Goal: Task Accomplishment & Management: Complete application form

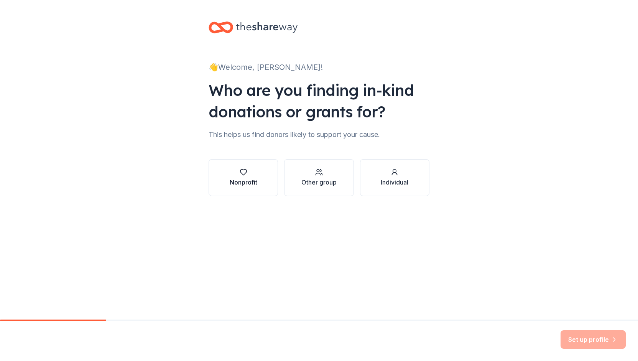
click at [233, 183] on div "Nonprofit" at bounding box center [244, 181] width 28 height 9
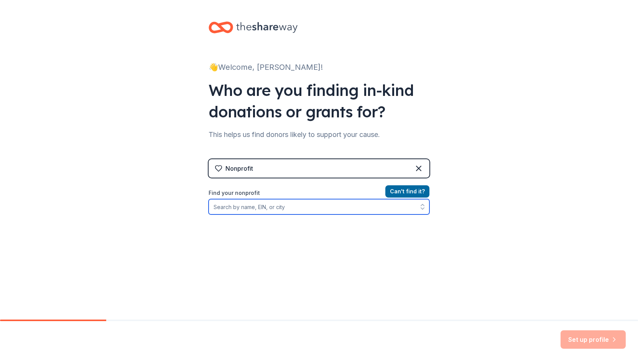
click at [277, 205] on input "Find your nonprofit" at bounding box center [318, 206] width 221 height 15
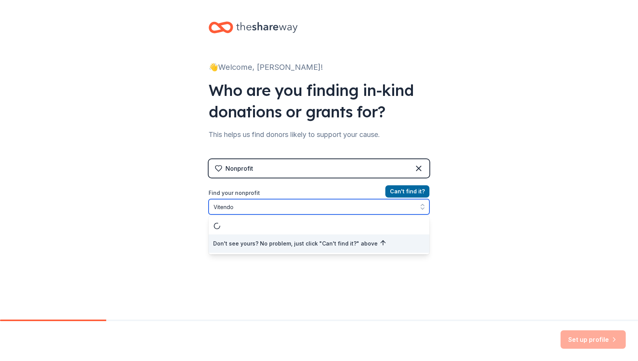
type input "Vitendo"
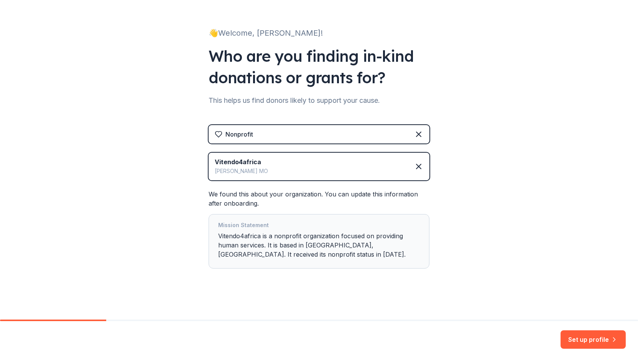
scroll to position [35, 0]
click at [606, 339] on button "Set up profile" at bounding box center [592, 339] width 65 height 18
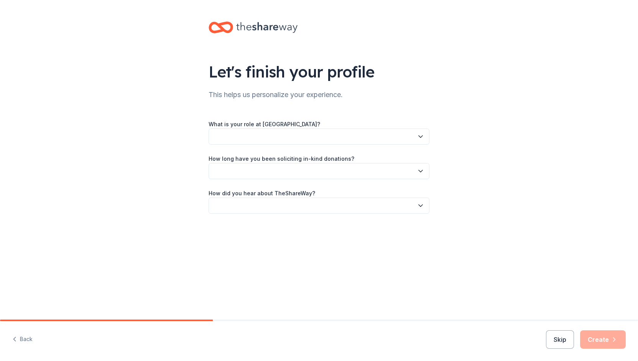
click at [305, 137] on button "button" at bounding box center [318, 136] width 221 height 16
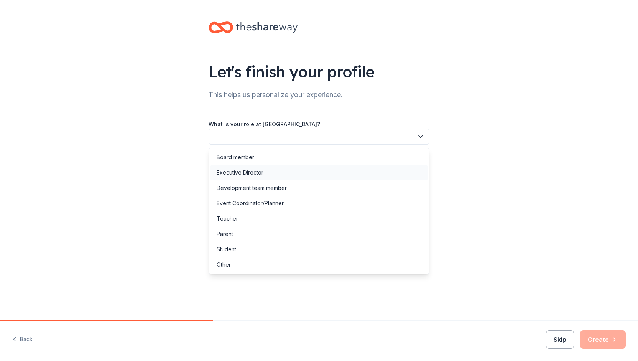
click at [260, 170] on div "Executive Director" at bounding box center [240, 172] width 47 height 9
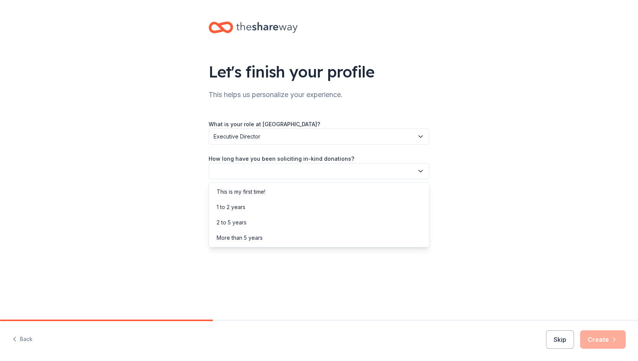
click at [259, 173] on button "button" at bounding box center [318, 171] width 221 height 16
click at [256, 193] on div "This is my first time!" at bounding box center [241, 191] width 49 height 9
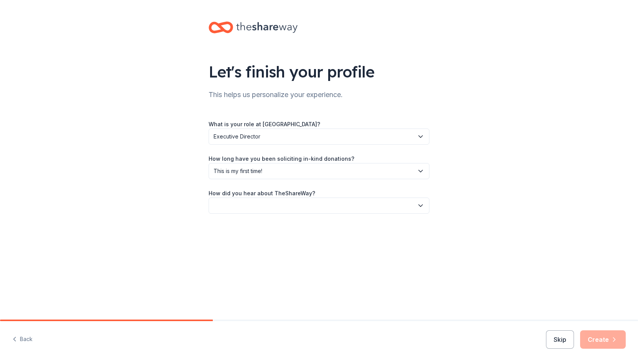
click at [258, 207] on button "button" at bounding box center [318, 205] width 221 height 16
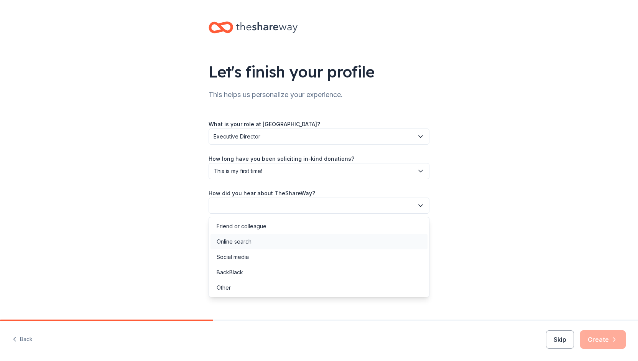
click at [256, 241] on div "Online search" at bounding box center [318, 241] width 217 height 15
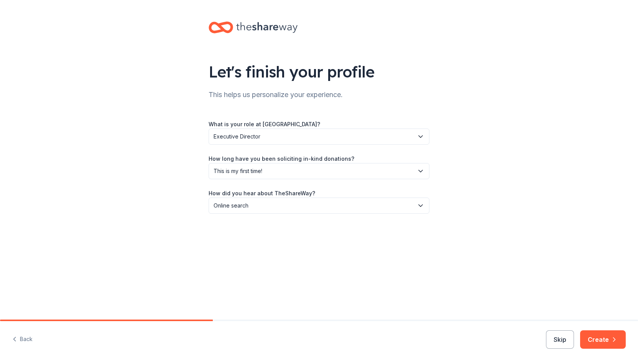
click at [248, 171] on span "This is my first time!" at bounding box center [313, 170] width 200 height 9
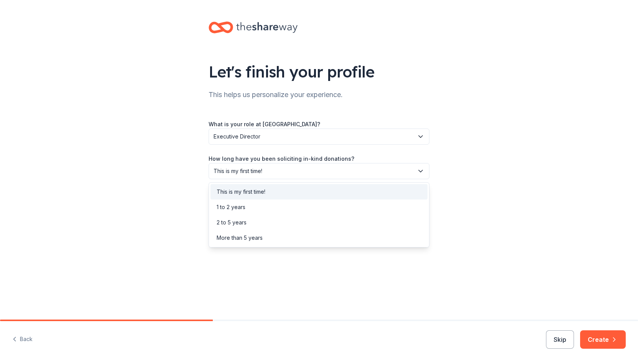
click at [276, 278] on div "Let's finish your profile This helps us personalize your experience. What is yo…" at bounding box center [319, 159] width 638 height 319
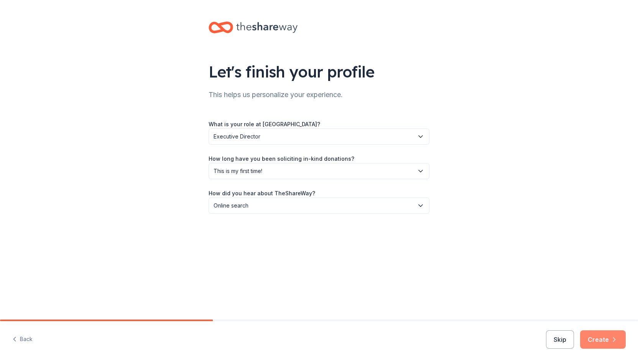
click at [597, 339] on button "Create" at bounding box center [603, 339] width 46 height 18
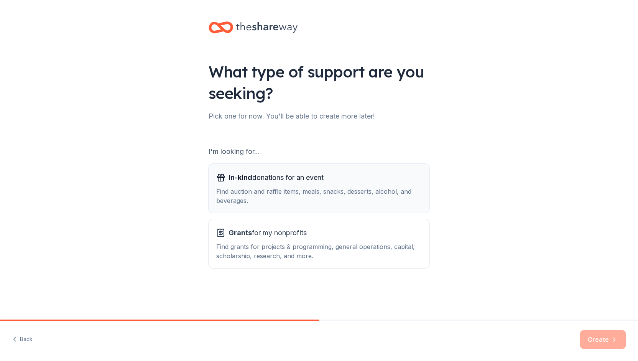
click at [383, 190] on div "Find auction and raffle items, meals, snacks, desserts, alcohol, and beverages." at bounding box center [318, 196] width 205 height 18
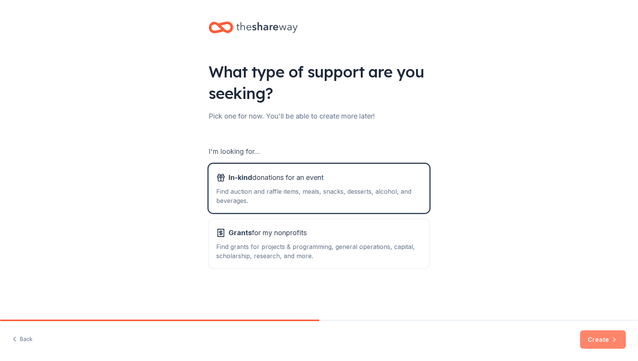
click at [612, 343] on button "Create" at bounding box center [603, 339] width 46 height 18
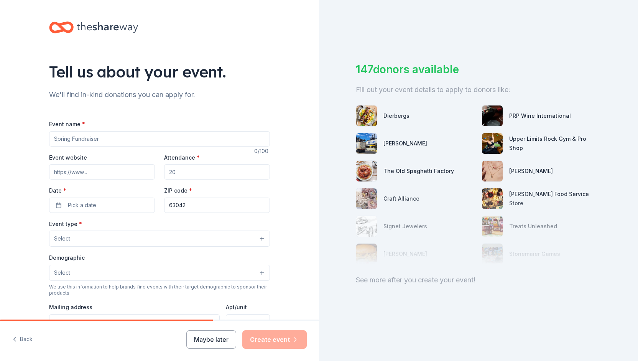
click at [141, 141] on input "Event name *" at bounding box center [159, 138] width 221 height 15
type input "v"
type input "Vitendo 4 Africa Gala"
click at [196, 172] on input "Attendance *" at bounding box center [217, 171] width 106 height 15
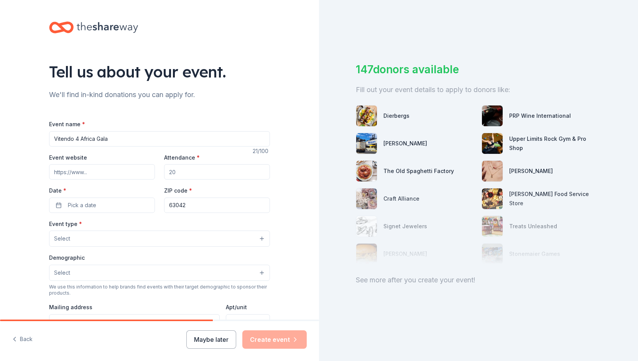
click at [193, 172] on input "Attendance *" at bounding box center [217, 171] width 106 height 15
type input "300"
click at [88, 202] on span "Pick a date" at bounding box center [82, 204] width 28 height 9
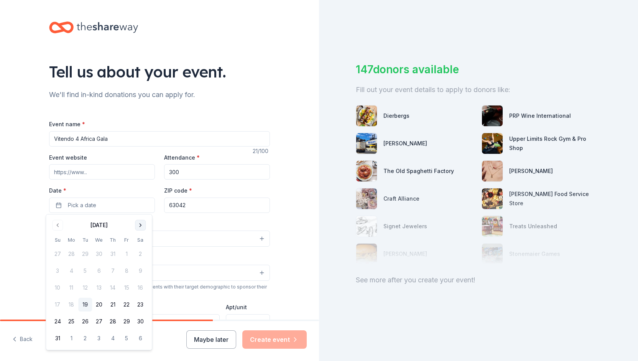
click at [141, 226] on button "Go to next month" at bounding box center [140, 225] width 11 height 11
click at [142, 255] on button "1" at bounding box center [140, 254] width 14 height 14
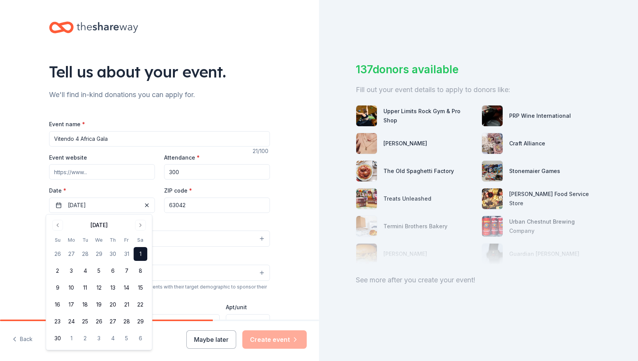
click at [142, 253] on button "1" at bounding box center [140, 254] width 14 height 14
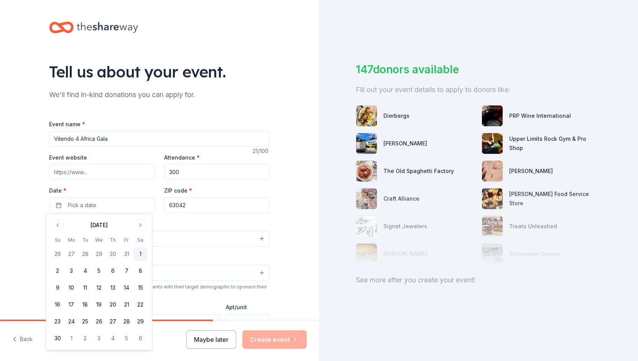
click at [139, 255] on button "1" at bounding box center [140, 254] width 14 height 14
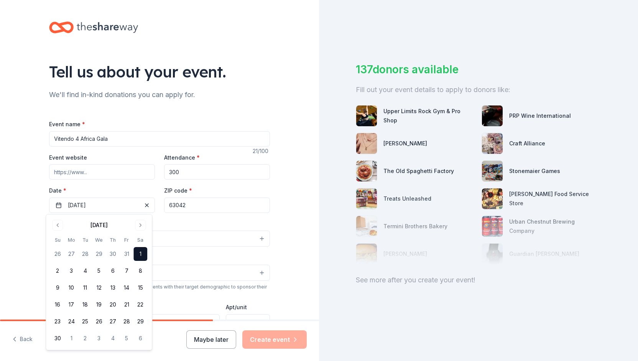
click at [109, 171] on input "Event website" at bounding box center [102, 171] width 106 height 15
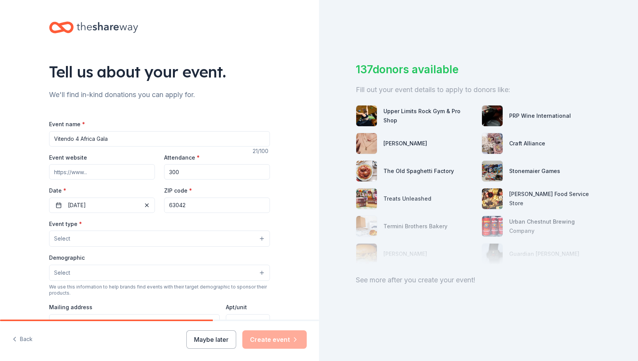
click at [109, 173] on input "Event website" at bounding box center [102, 171] width 106 height 15
paste input "[URL][DOMAIN_NAME]"
type input "[URL][DOMAIN_NAME]"
click at [99, 239] on button "Select" at bounding box center [159, 238] width 221 height 16
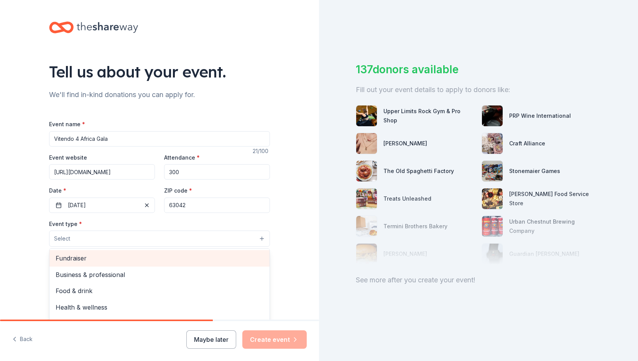
click at [94, 256] on span "Fundraiser" at bounding box center [160, 258] width 208 height 10
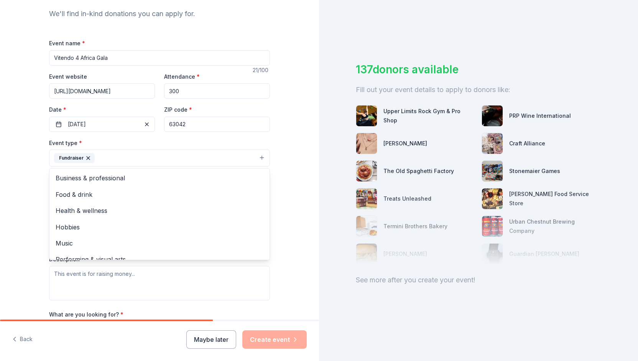
click at [31, 210] on div "Tell us about your event. We'll find in-kind donations you can apply for. Event…" at bounding box center [159, 174] width 319 height 511
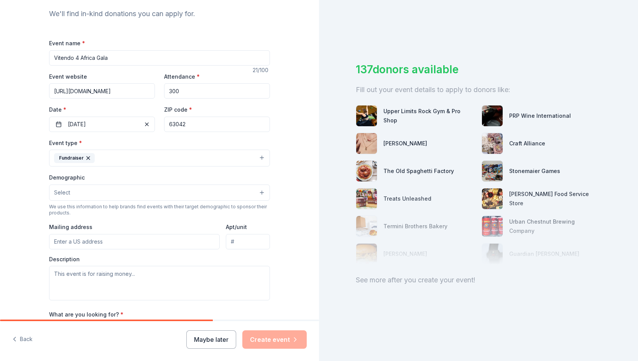
click at [120, 157] on button "Fundraiser" at bounding box center [159, 157] width 221 height 17
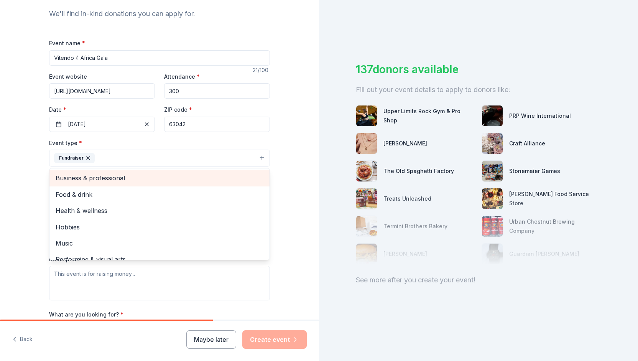
click at [104, 176] on span "Business & professional" at bounding box center [160, 178] width 208 height 10
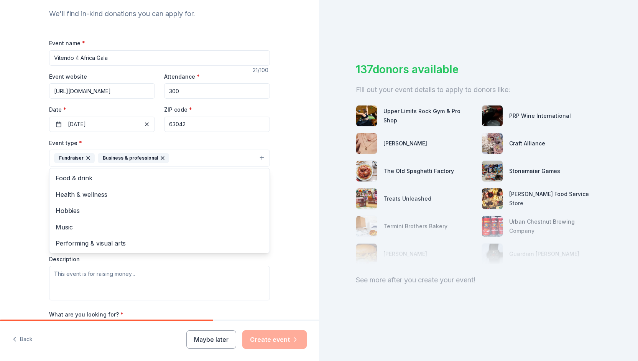
click at [25, 229] on div "Tell us about your event. We'll find in-kind donations you can apply for. Event…" at bounding box center [159, 174] width 319 height 511
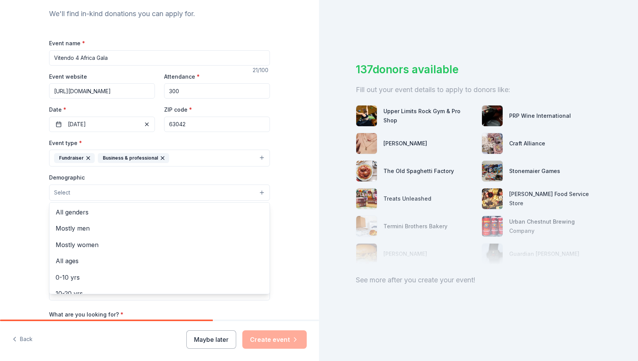
click at [104, 190] on button "Select" at bounding box center [159, 192] width 221 height 16
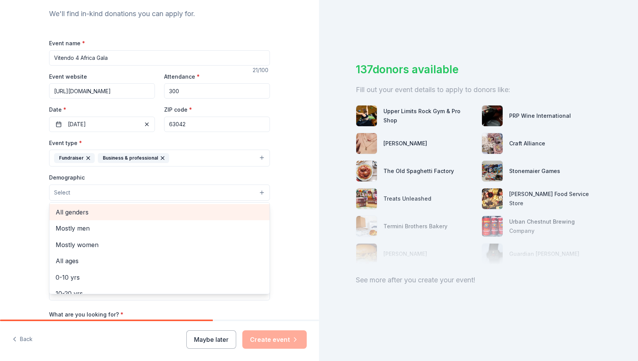
click at [88, 213] on span "All genders" at bounding box center [160, 212] width 208 height 10
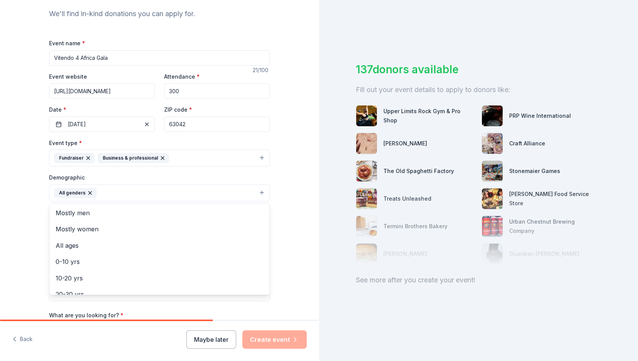
click at [22, 238] on div "Tell us about your event. We'll find in-kind donations you can apply for. Event…" at bounding box center [159, 175] width 319 height 512
click at [99, 192] on button "All genders" at bounding box center [159, 192] width 221 height 17
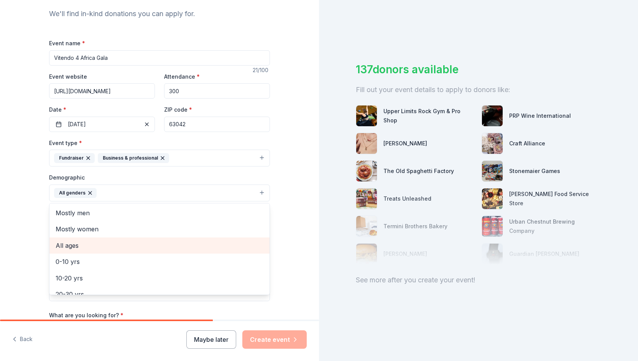
click at [76, 240] on span "All ages" at bounding box center [160, 245] width 208 height 10
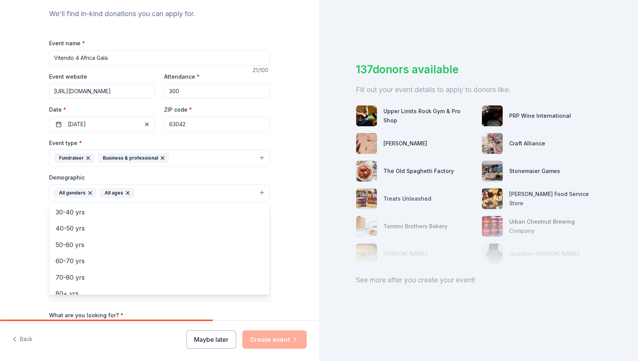
scroll to position [90, 0]
click at [37, 241] on div "Tell us about your event. We'll find in-kind donations you can apply for. Event…" at bounding box center [159, 175] width 245 height 512
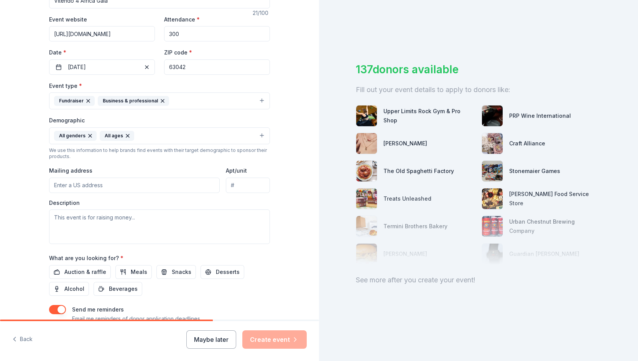
scroll to position [190, 0]
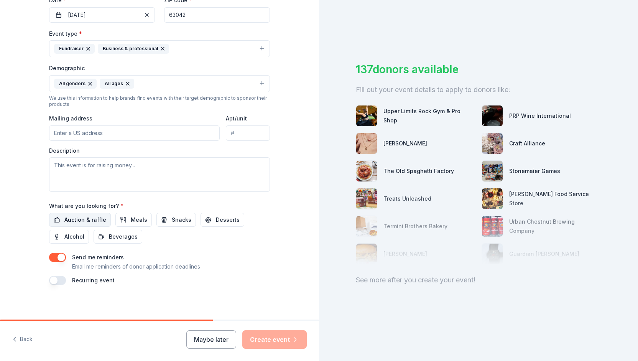
click at [95, 216] on span "Auction & raffle" at bounding box center [85, 219] width 42 height 9
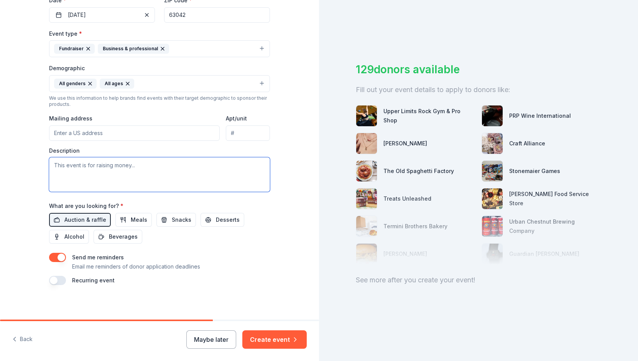
click at [125, 173] on textarea at bounding box center [159, 174] width 221 height 34
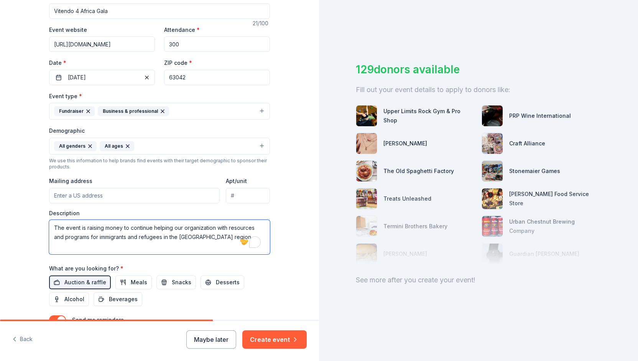
scroll to position [0, 0]
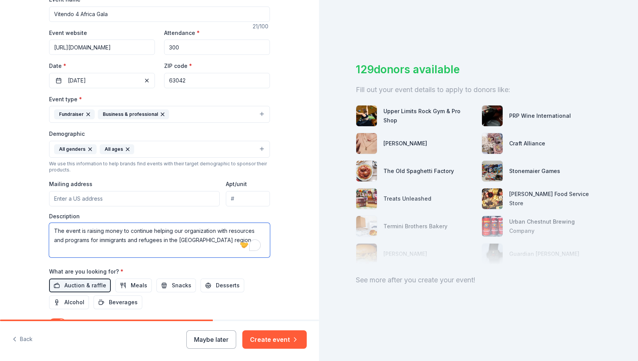
type textarea "The event is raising money to continue helping our organization with resources …"
click at [95, 196] on input "Mailing address" at bounding box center [134, 198] width 171 height 15
type input "[STREET_ADDRESS]"
click at [232, 191] on input "Apt/unit" at bounding box center [248, 198] width 44 height 15
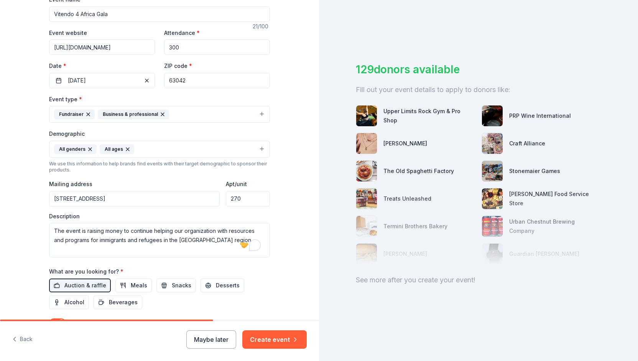
type input "270"
click at [282, 200] on div "Tell us about your event. We'll find in-kind donations you can apply for. Event…" at bounding box center [159, 131] width 319 height 512
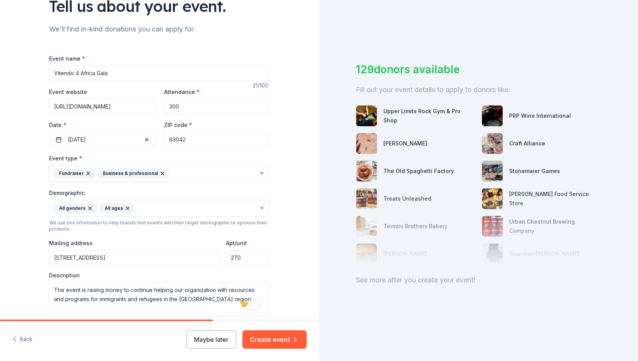
scroll to position [65, 0]
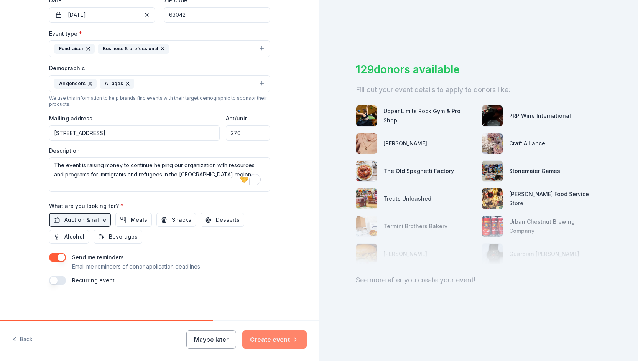
click at [275, 343] on button "Create event" at bounding box center [274, 339] width 64 height 18
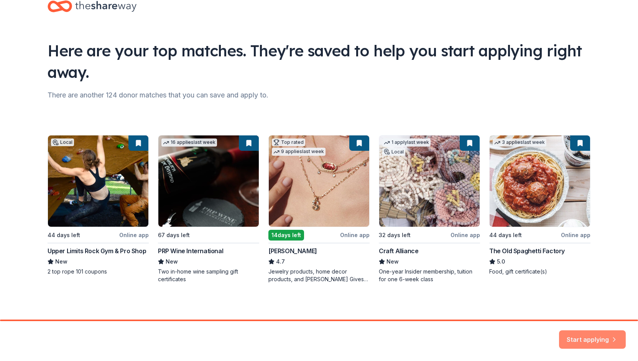
click at [603, 334] on button "Start applying" at bounding box center [592, 335] width 67 height 18
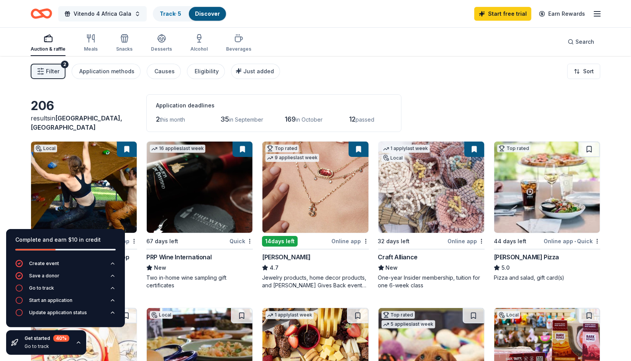
click at [133, 14] on button "Vitendo 4 Africa Gala" at bounding box center [102, 13] width 89 height 15
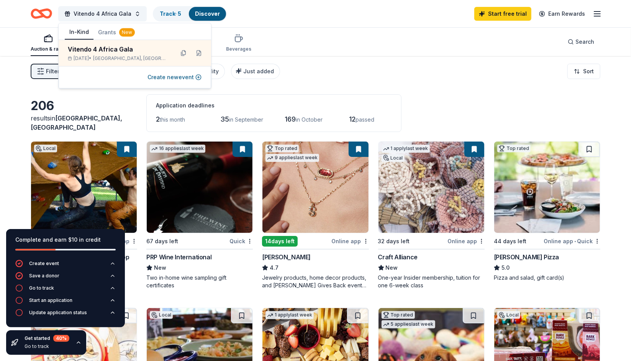
click at [323, 81] on div "Filter 2 Application methods Causes Eligibility Just added Sort" at bounding box center [315, 71] width 631 height 31
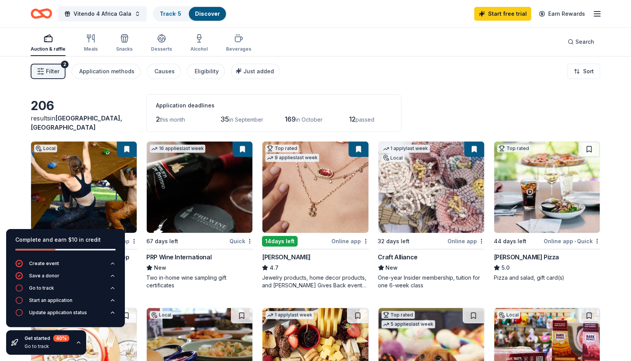
click at [243, 147] on button at bounding box center [243, 148] width 20 height 15
click at [240, 151] on button at bounding box center [243, 148] width 20 height 15
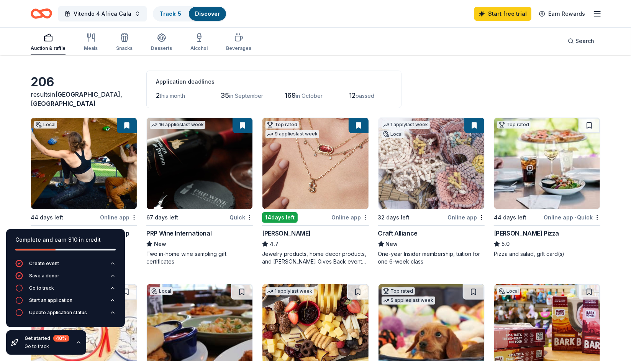
click at [209, 160] on img at bounding box center [200, 163] width 106 height 91
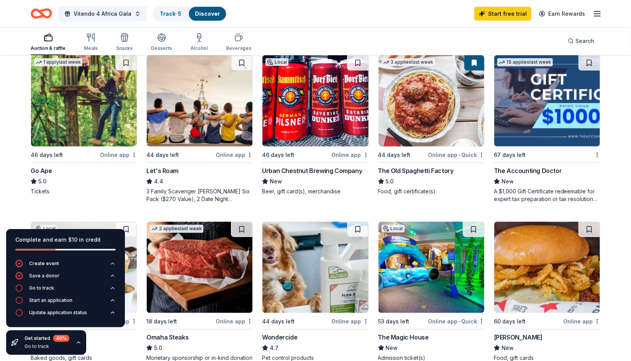
scroll to position [408, 0]
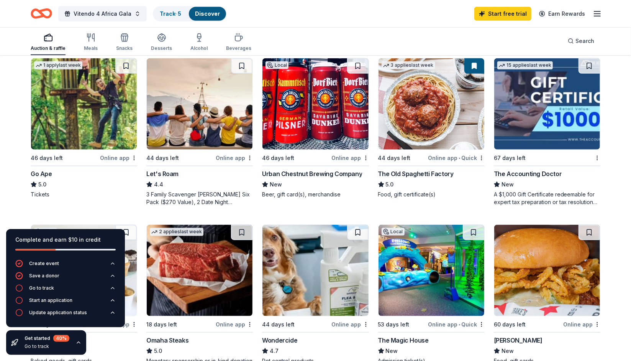
click at [94, 118] on img at bounding box center [84, 103] width 106 height 91
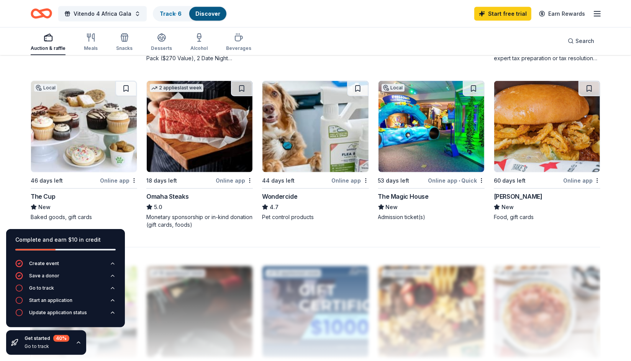
scroll to position [521, 0]
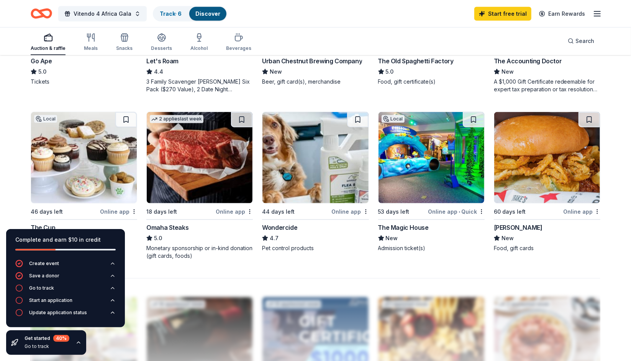
click at [562, 174] on img at bounding box center [547, 157] width 106 height 91
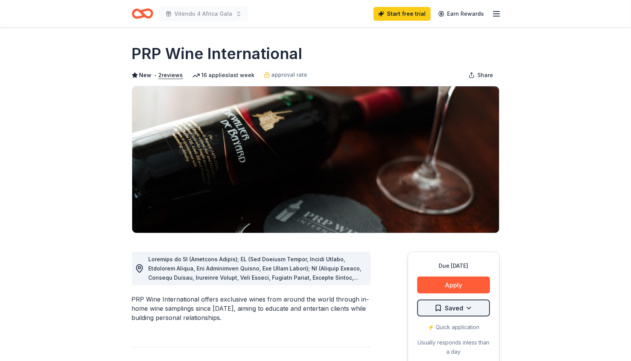
click at [443, 309] on html "Vitendo 4 Africa Gala Start free trial Earn Rewards Due in 67 days Share PRP Wi…" at bounding box center [315, 180] width 631 height 361
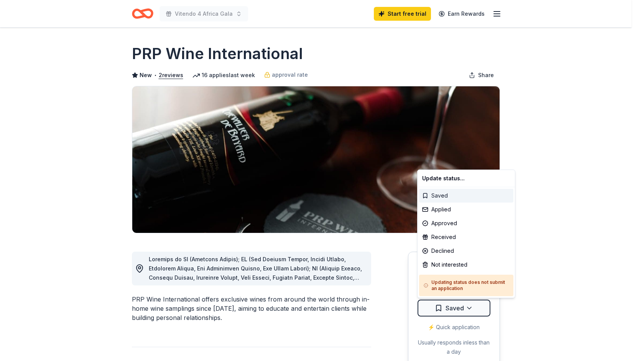
click at [430, 195] on div "Saved" at bounding box center [466, 196] width 94 height 14
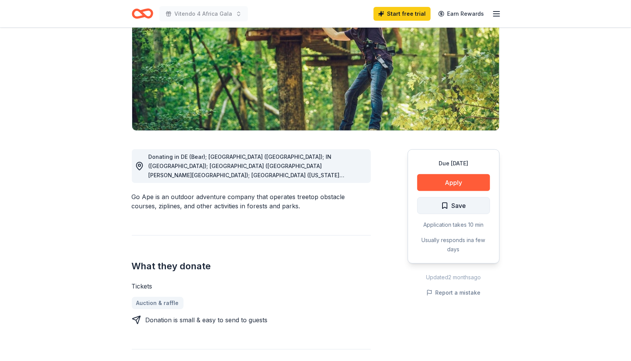
scroll to position [103, 0]
click at [448, 205] on span "Save" at bounding box center [453, 205] width 25 height 10
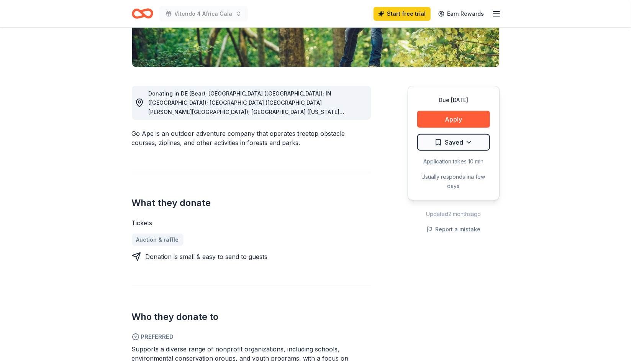
scroll to position [55, 0]
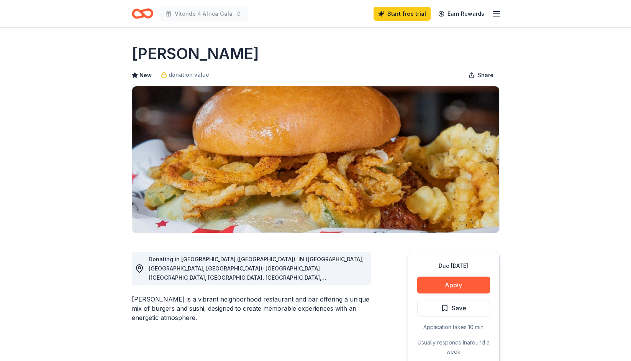
scroll to position [120, 0]
